Goal: Task Accomplishment & Management: Use online tool/utility

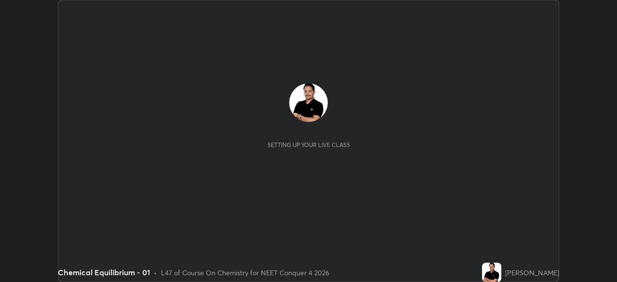
scroll to position [282, 617]
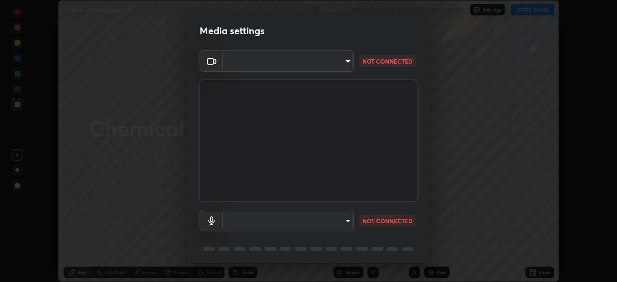
type input "c08bce05bf8d5aea718a1be68f52da0599af41aa0cc24399225b9d00f0db6711"
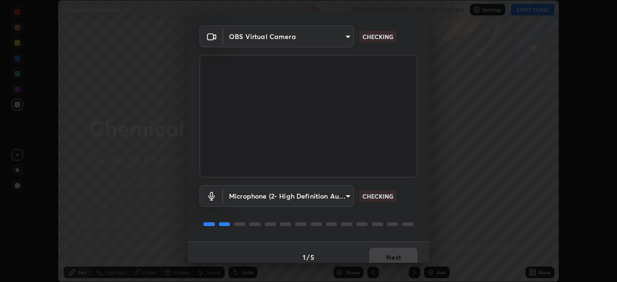
scroll to position [34, 0]
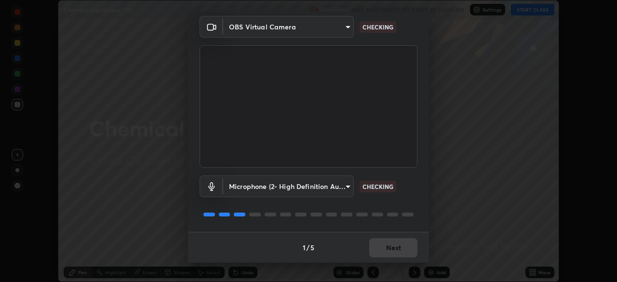
click at [321, 190] on body "Erase all Chemical Equilibrium - 01 Recording WAS SCHEDULED TO START AT 10:00 A…" at bounding box center [308, 141] width 617 height 282
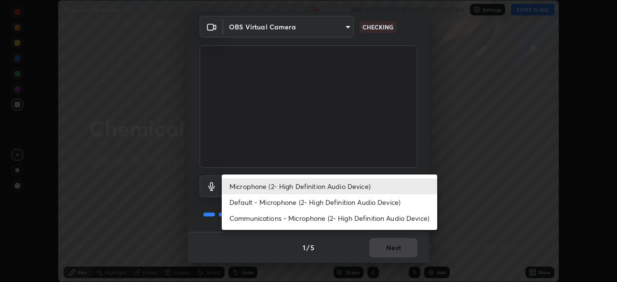
click at [313, 204] on li "Default - Microphone (2- High Definition Audio Device)" at bounding box center [330, 202] width 216 height 16
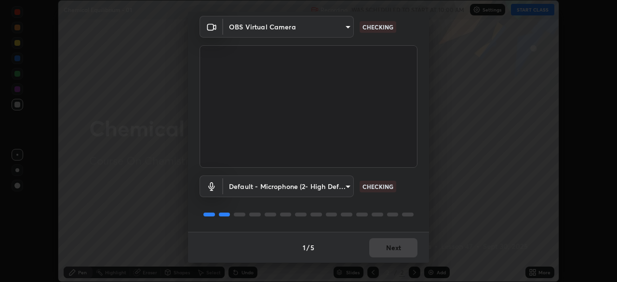
click at [311, 191] on body "Erase all Chemical Equilibrium - 01 Recording WAS SCHEDULED TO START AT 10:00 A…" at bounding box center [308, 141] width 617 height 282
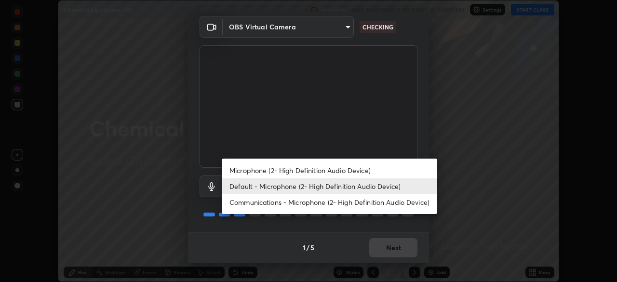
click at [310, 170] on li "Microphone (2- High Definition Audio Device)" at bounding box center [330, 170] width 216 height 16
type input "f62e13f0dc2c211b2e31b7d04ee83dbf57bd85d8f499c87d3582929809dfa27d"
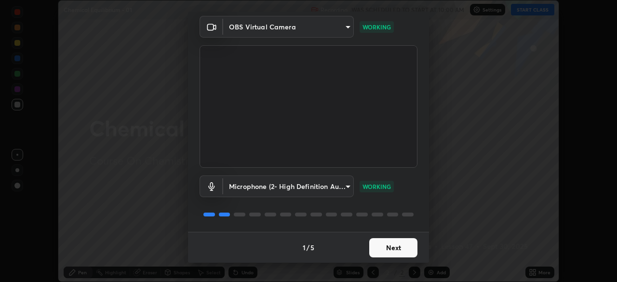
click at [375, 251] on button "Next" at bounding box center [393, 247] width 48 height 19
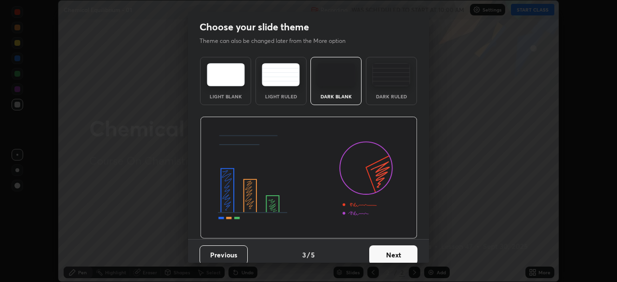
click at [382, 248] on button "Next" at bounding box center [393, 254] width 48 height 19
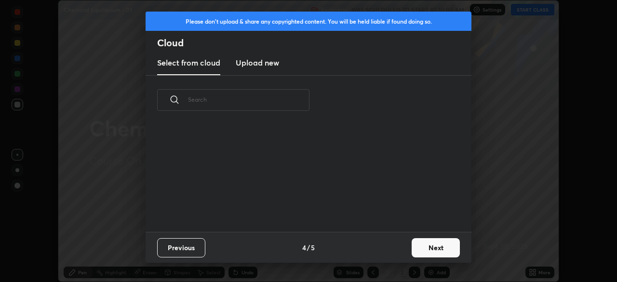
click at [397, 247] on div "Previous 4 / 5 Next" at bounding box center [309, 247] width 326 height 31
click at [412, 247] on button "Next" at bounding box center [436, 247] width 48 height 19
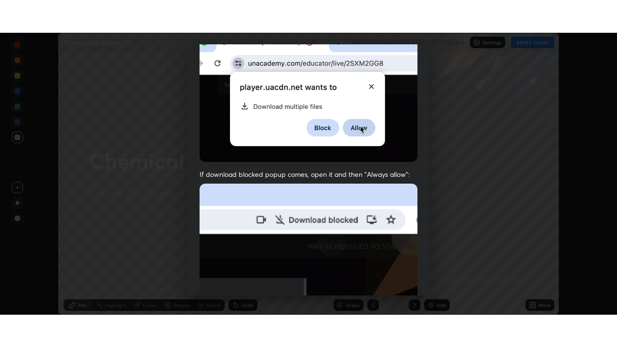
scroll to position [231, 0]
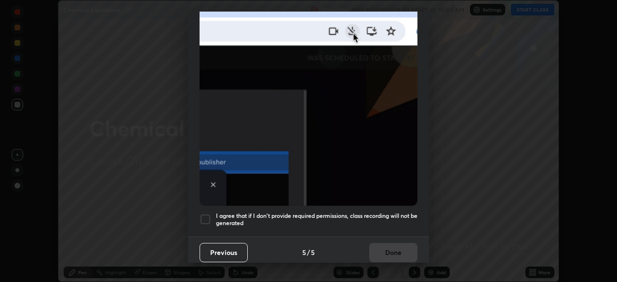
click at [383, 215] on h5 "I agree that if I don't provide required permissions, class recording will not …" at bounding box center [317, 219] width 202 height 15
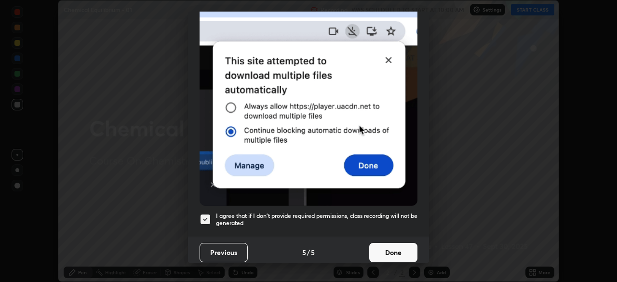
click at [388, 249] on button "Done" at bounding box center [393, 252] width 48 height 19
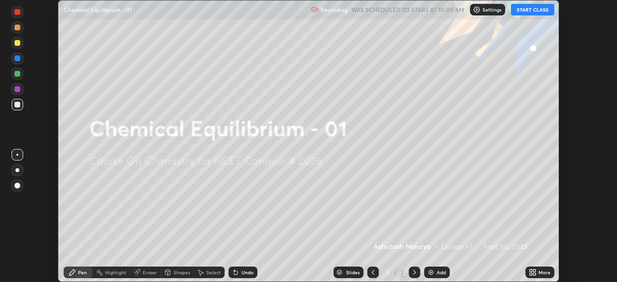
click at [531, 271] on icon at bounding box center [531, 271] width 2 height 2
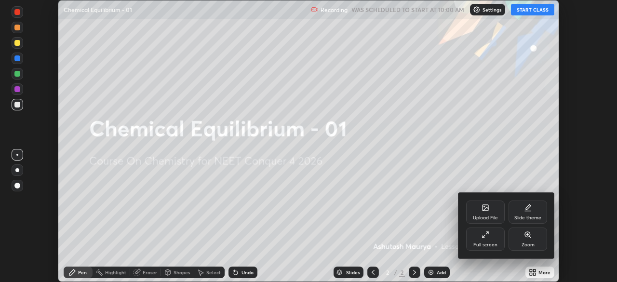
click at [479, 239] on div "Full screen" at bounding box center [485, 239] width 39 height 23
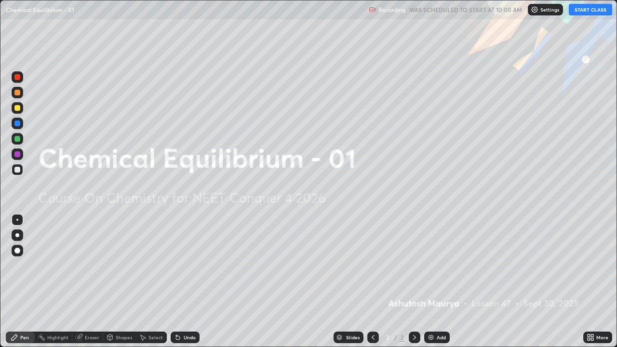
scroll to position [347, 617]
click at [584, 10] on button "START CLASS" at bounding box center [590, 10] width 43 height 12
click at [441, 282] on div "Add" at bounding box center [441, 337] width 9 height 5
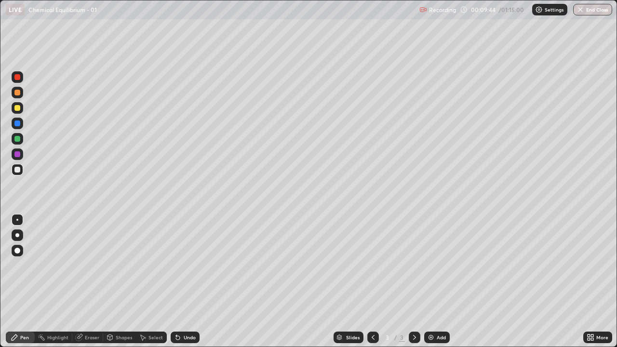
click at [83, 282] on div "Eraser" at bounding box center [87, 338] width 31 height 12
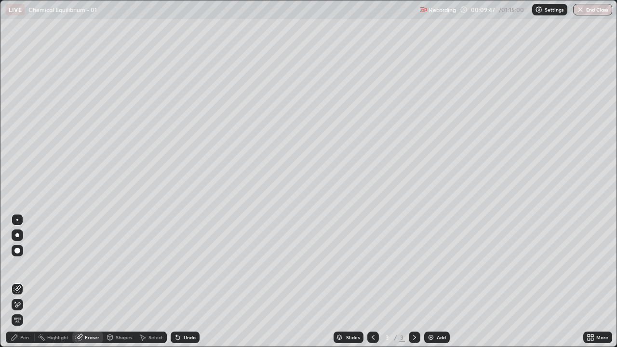
click at [23, 282] on div "Pen" at bounding box center [24, 337] width 9 height 5
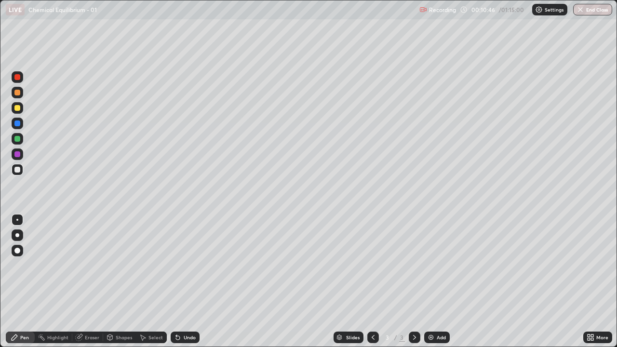
click at [94, 282] on div "Eraser" at bounding box center [92, 337] width 14 height 5
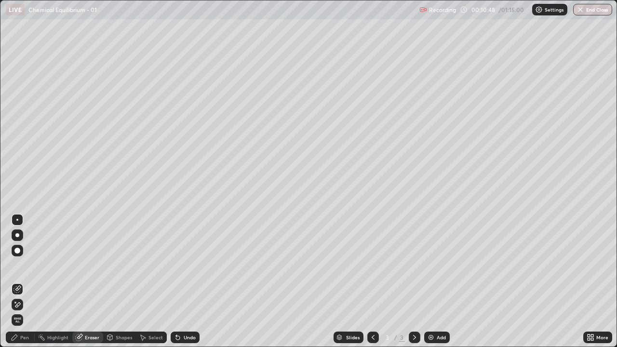
click at [21, 282] on div at bounding box center [18, 305] width 12 height 12
click at [27, 282] on div "Pen" at bounding box center [24, 337] width 9 height 5
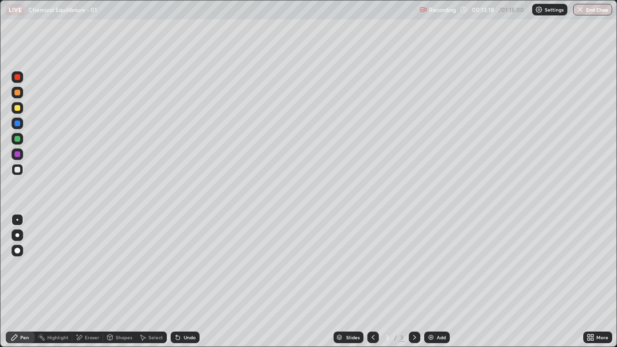
click at [96, 282] on div "Eraser" at bounding box center [92, 337] width 14 height 5
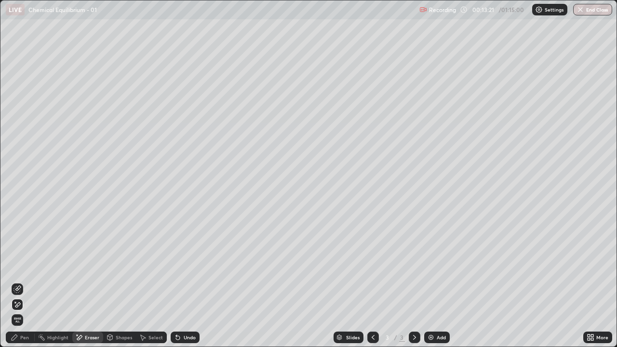
click at [23, 282] on div "Pen" at bounding box center [24, 337] width 9 height 5
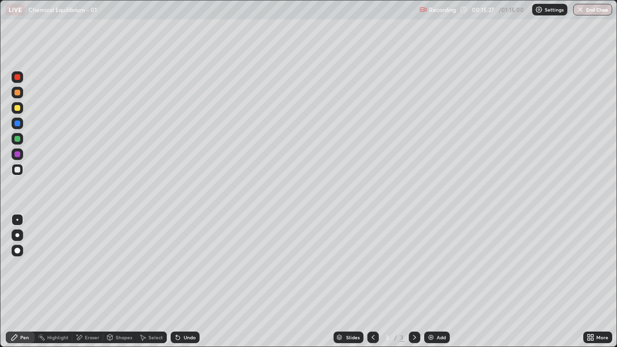
click at [428, 282] on div "Add" at bounding box center [437, 338] width 26 height 12
click at [17, 235] on div at bounding box center [17, 235] width 4 height 4
click at [17, 93] on div at bounding box center [17, 93] width 6 height 6
click at [96, 282] on div "Eraser" at bounding box center [92, 337] width 14 height 5
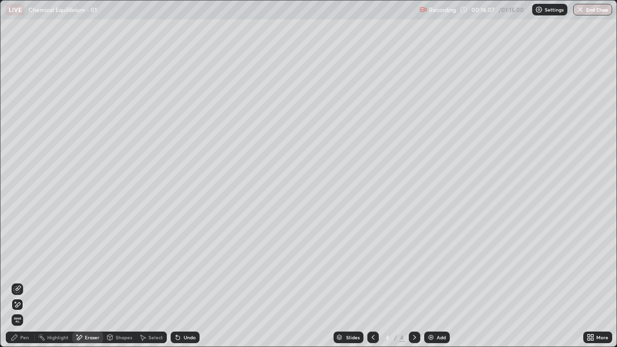
click at [26, 282] on div "Pen" at bounding box center [24, 337] width 9 height 5
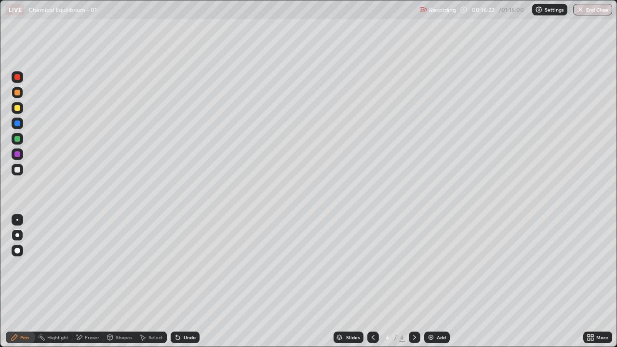
click at [17, 139] on div at bounding box center [17, 139] width 6 height 6
click at [18, 108] on div at bounding box center [17, 108] width 6 height 6
click at [15, 171] on div at bounding box center [17, 170] width 6 height 6
click at [437, 282] on div "Add" at bounding box center [437, 338] width 26 height 12
click at [19, 94] on div at bounding box center [17, 93] width 6 height 6
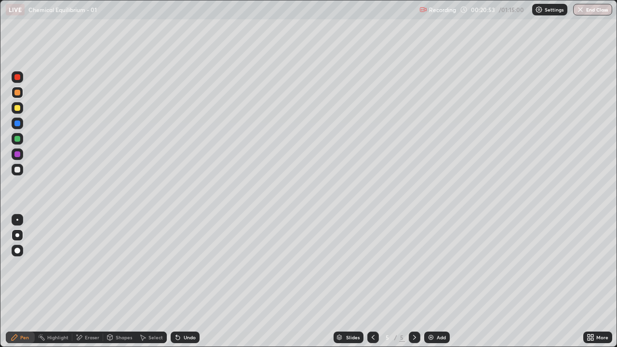
click at [184, 282] on div "Undo" at bounding box center [190, 337] width 12 height 5
click at [182, 282] on div "Undo" at bounding box center [185, 338] width 29 height 12
click at [18, 172] on div at bounding box center [17, 170] width 6 height 6
click at [17, 155] on div at bounding box center [17, 154] width 6 height 6
click at [16, 170] on div at bounding box center [17, 170] width 6 height 6
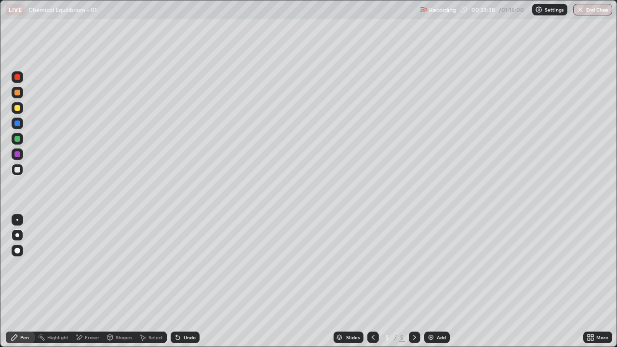
click at [190, 282] on div "Undo" at bounding box center [190, 337] width 12 height 5
click at [191, 282] on div "Undo" at bounding box center [190, 337] width 12 height 5
click at [89, 282] on div "Eraser" at bounding box center [92, 337] width 14 height 5
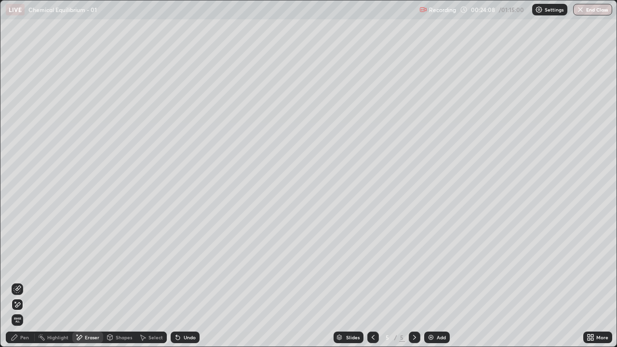
click at [21, 282] on div "Pen" at bounding box center [24, 337] width 9 height 5
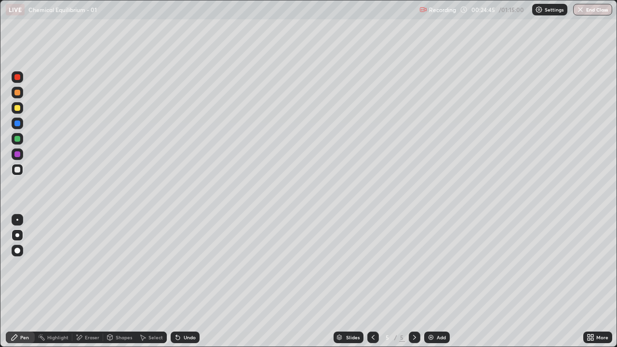
click at [182, 282] on div "Undo" at bounding box center [185, 338] width 29 height 12
click at [184, 282] on div "Undo" at bounding box center [190, 337] width 12 height 5
click at [90, 282] on div "Eraser" at bounding box center [92, 337] width 14 height 5
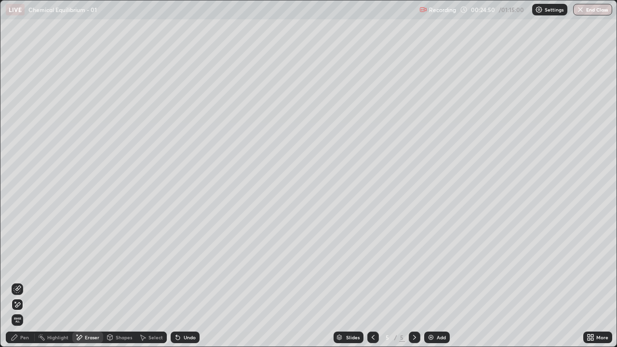
click at [24, 282] on div "Pen" at bounding box center [24, 337] width 9 height 5
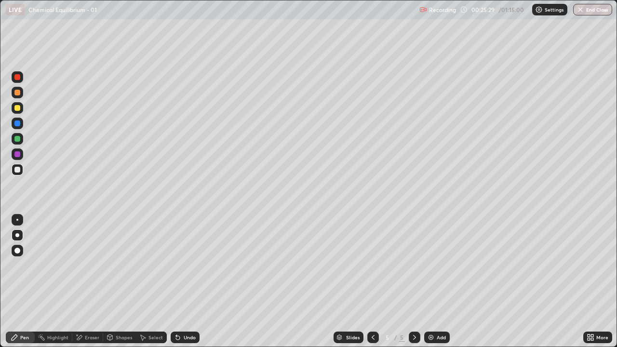
click at [434, 282] on div "Add" at bounding box center [437, 338] width 26 height 12
click at [19, 94] on div at bounding box center [17, 93] width 6 height 6
click at [19, 170] on div at bounding box center [17, 170] width 6 height 6
click at [179, 282] on icon at bounding box center [178, 338] width 8 height 8
click at [184, 282] on div "Undo" at bounding box center [190, 337] width 12 height 5
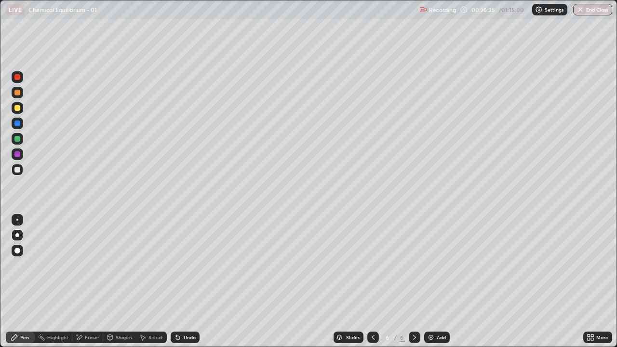
click at [180, 282] on icon at bounding box center [178, 338] width 8 height 8
click at [17, 142] on div at bounding box center [18, 139] width 12 height 12
click at [17, 171] on div at bounding box center [17, 170] width 6 height 6
click at [437, 282] on div "Add" at bounding box center [441, 337] width 9 height 5
click at [17, 108] on div at bounding box center [17, 108] width 6 height 6
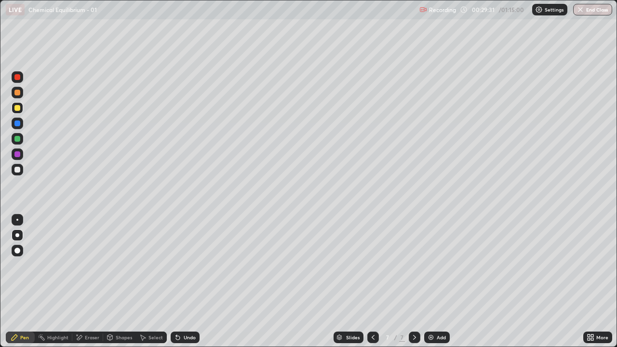
click at [184, 282] on div "Undo" at bounding box center [190, 337] width 12 height 5
click at [181, 282] on div "Undo" at bounding box center [185, 338] width 29 height 12
click at [17, 138] on div at bounding box center [17, 139] width 6 height 6
click at [17, 170] on div at bounding box center [17, 170] width 6 height 6
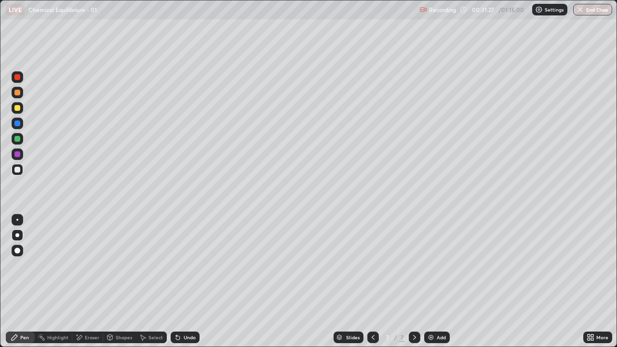
click at [17, 139] on div at bounding box center [17, 139] width 6 height 6
click at [17, 78] on div at bounding box center [17, 77] width 6 height 6
click at [184, 282] on div "Undo" at bounding box center [190, 337] width 12 height 5
click at [186, 282] on div "Undo" at bounding box center [190, 337] width 12 height 5
click at [188, 282] on div "Undo" at bounding box center [190, 337] width 12 height 5
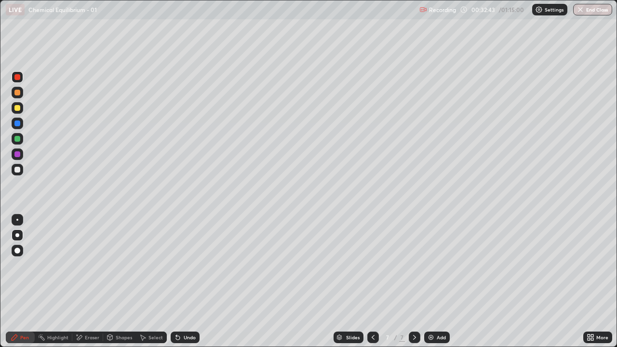
click at [17, 169] on div at bounding box center [17, 170] width 6 height 6
click at [435, 282] on div "Add" at bounding box center [437, 338] width 26 height 12
click at [17, 110] on div at bounding box center [17, 108] width 6 height 6
click at [17, 171] on div at bounding box center [17, 170] width 6 height 6
click at [17, 140] on div at bounding box center [17, 139] width 6 height 6
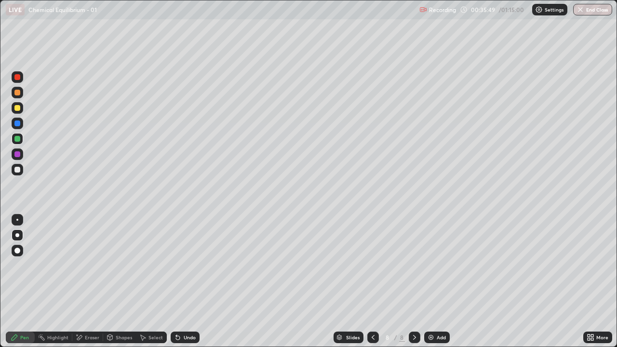
click at [16, 170] on div at bounding box center [17, 170] width 6 height 6
click at [185, 282] on div "Undo" at bounding box center [190, 337] width 12 height 5
click at [186, 282] on div "Undo" at bounding box center [190, 337] width 12 height 5
click at [187, 282] on div "Undo" at bounding box center [190, 337] width 12 height 5
click at [186, 282] on div "Undo" at bounding box center [190, 337] width 12 height 5
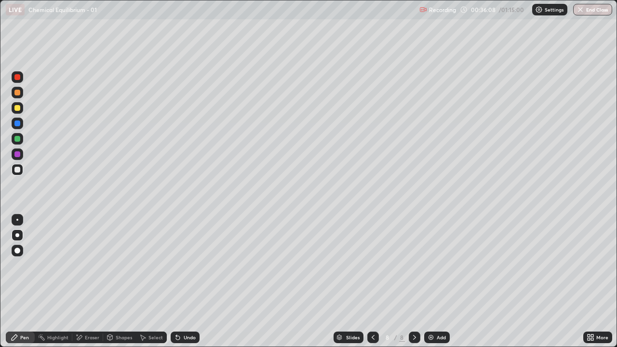
click at [18, 154] on div at bounding box center [17, 154] width 6 height 6
click at [22, 170] on div at bounding box center [18, 170] width 12 height 12
click at [17, 125] on div at bounding box center [17, 124] width 6 height 6
click at [437, 282] on div "Add" at bounding box center [441, 337] width 9 height 5
click at [19, 95] on div at bounding box center [17, 93] width 6 height 6
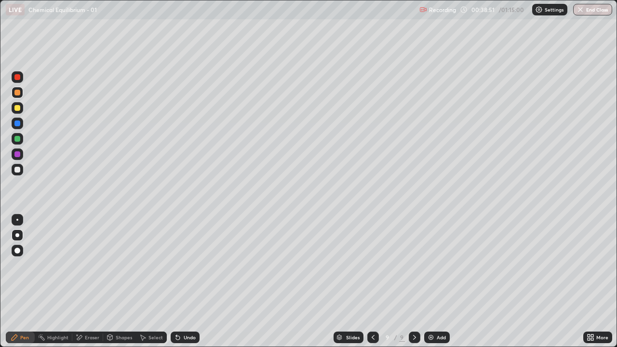
click at [19, 169] on div at bounding box center [17, 170] width 6 height 6
click at [183, 282] on div "Undo" at bounding box center [185, 338] width 29 height 12
click at [189, 282] on div "Undo" at bounding box center [190, 337] width 12 height 5
click at [187, 282] on div "Undo" at bounding box center [190, 337] width 12 height 5
click at [85, 282] on div "Eraser" at bounding box center [92, 337] width 14 height 5
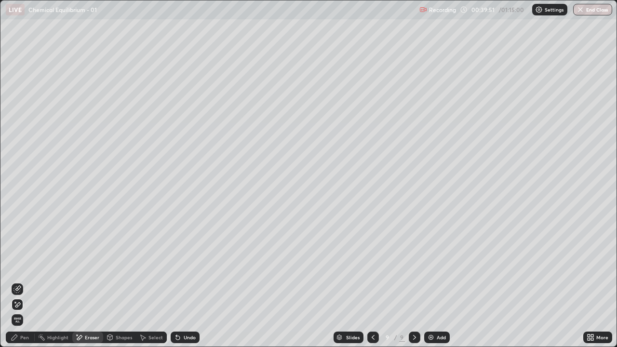
click at [25, 282] on div "Pen" at bounding box center [24, 337] width 9 height 5
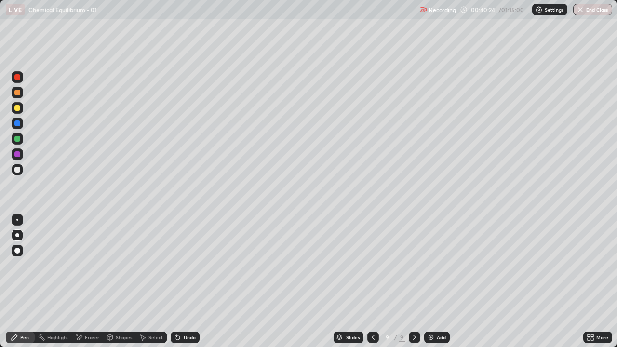
click at [371, 282] on icon at bounding box center [373, 338] width 8 height 8
click at [372, 282] on icon at bounding box center [373, 338] width 8 height 8
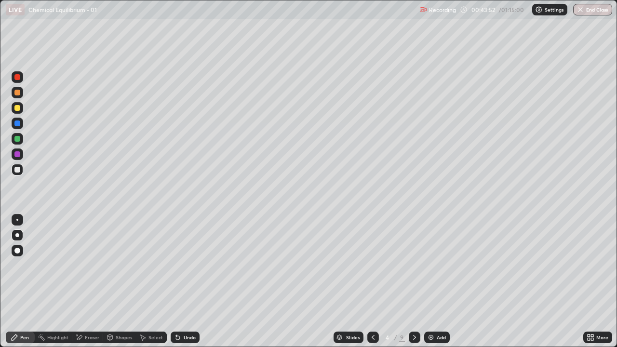
click at [413, 282] on icon at bounding box center [415, 338] width 8 height 8
click at [414, 282] on icon at bounding box center [415, 338] width 8 height 8
click at [413, 282] on icon at bounding box center [415, 338] width 8 height 8
click at [414, 282] on icon at bounding box center [415, 338] width 8 height 8
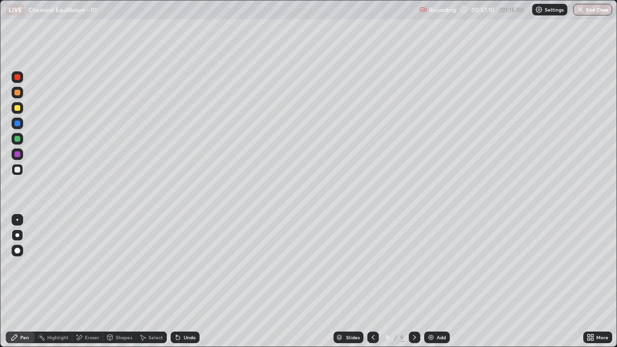
click at [17, 110] on div at bounding box center [17, 108] width 6 height 6
click at [16, 171] on div at bounding box center [17, 170] width 6 height 6
click at [18, 141] on div at bounding box center [17, 139] width 6 height 6
click at [18, 170] on div at bounding box center [17, 170] width 6 height 6
click at [188, 282] on div "Undo" at bounding box center [190, 337] width 12 height 5
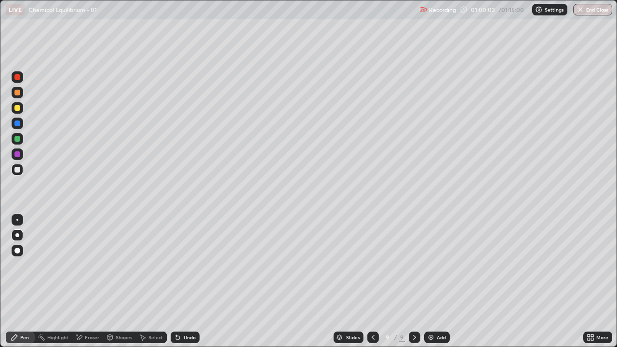
click at [188, 282] on div "Undo" at bounding box center [190, 337] width 12 height 5
click at [432, 282] on img at bounding box center [431, 338] width 8 height 8
click at [183, 282] on div "Undo" at bounding box center [185, 338] width 29 height 12
click at [192, 282] on div "Undo" at bounding box center [185, 338] width 29 height 12
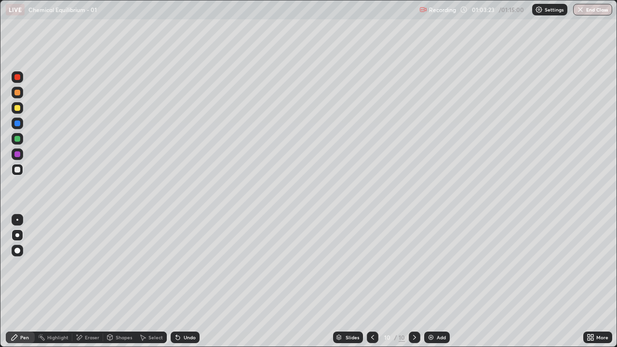
click at [373, 282] on icon at bounding box center [373, 338] width 8 height 8
click at [372, 282] on icon at bounding box center [373, 338] width 8 height 8
click at [414, 282] on icon at bounding box center [415, 338] width 8 height 8
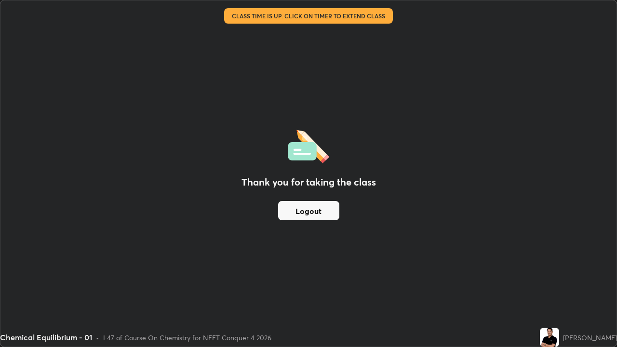
click at [322, 209] on button "Logout" at bounding box center [308, 210] width 61 height 19
